Goal: Information Seeking & Learning: Learn about a topic

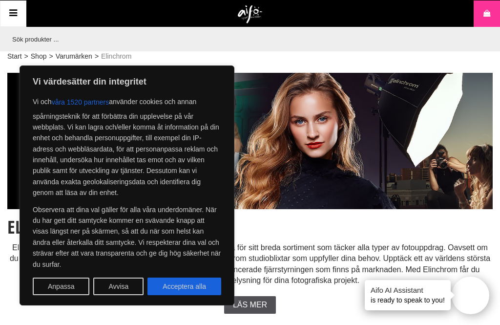
click at [192, 289] on button "Acceptera alla" at bounding box center [184, 286] width 74 height 18
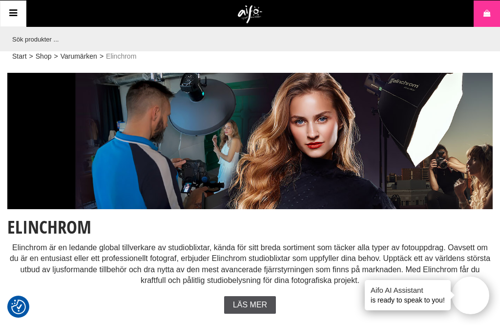
checkbox input "true"
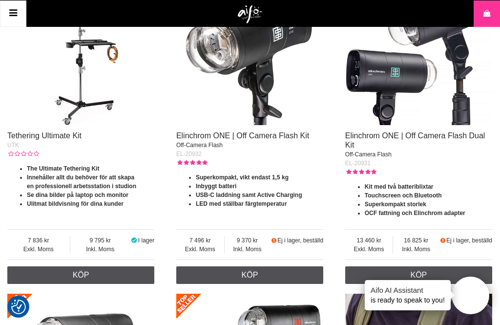
scroll to position [739, 0]
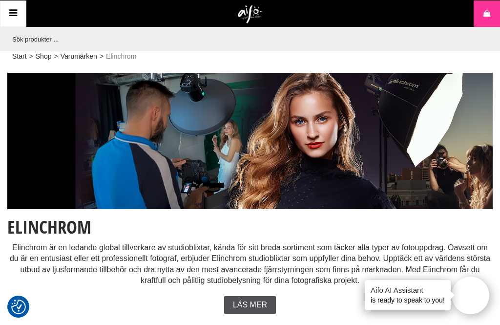
click at [19, 58] on link "Start" at bounding box center [19, 56] width 15 height 10
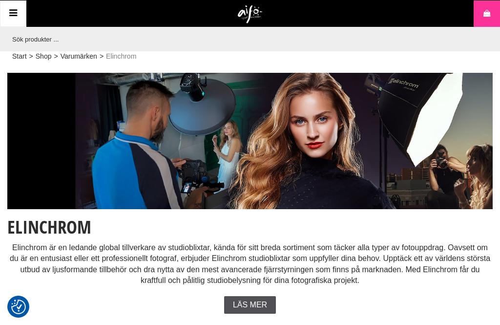
checkbox input "true"
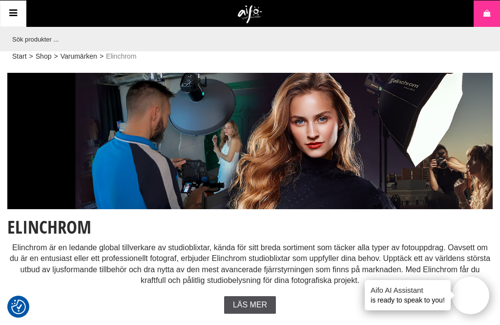
click at [249, 136] on img at bounding box center [249, 141] width 485 height 137
click at [78, 60] on link "Varumärken" at bounding box center [79, 56] width 37 height 10
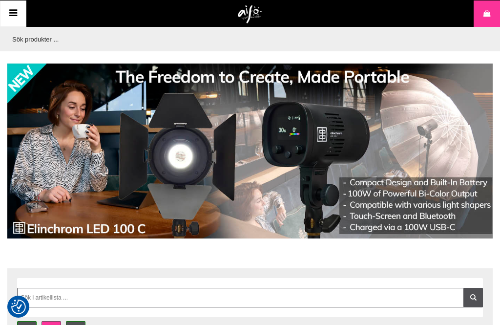
checkbox input "true"
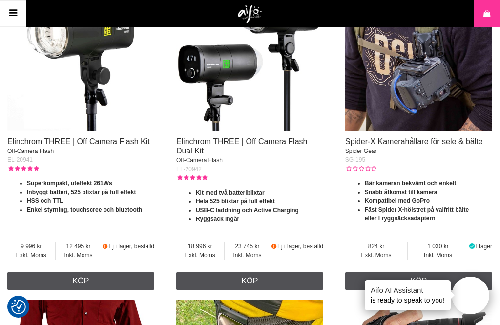
scroll to position [1048, 0]
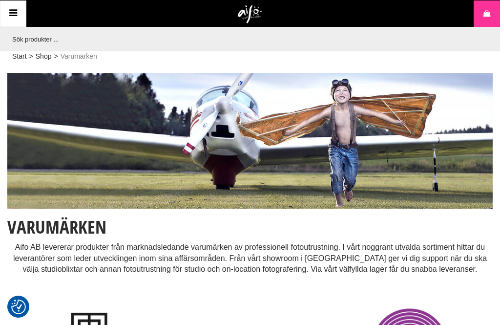
checkbox input "true"
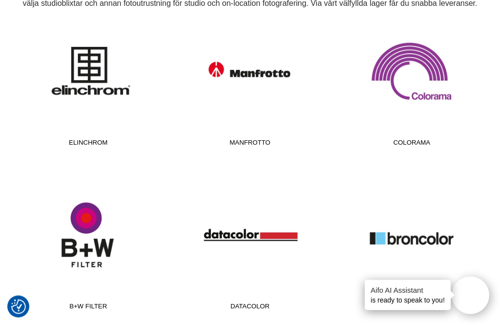
scroll to position [266, 0]
click at [89, 62] on link "Elinchrom" at bounding box center [88, 85] width 149 height 132
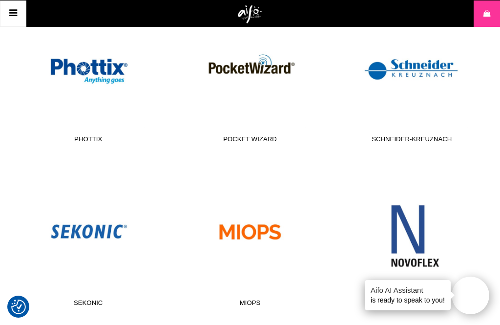
scroll to position [758, 0]
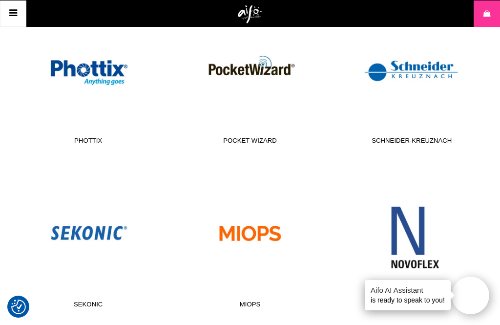
click at [102, 228] on link "Sekonic" at bounding box center [88, 246] width 149 height 132
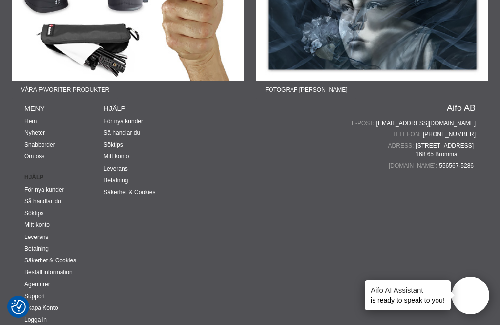
scroll to position [1862, 0]
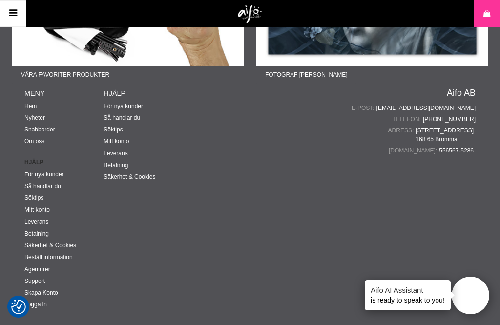
click at [349, 164] on div "Aifo AB E-post: [EMAIL_ADDRESS][DOMAIN_NAME] Telefon: [PHONE_NUMBER] Adress: [S…" at bounding box center [409, 204] width 157 height 233
